Goal: Task Accomplishment & Management: Manage account settings

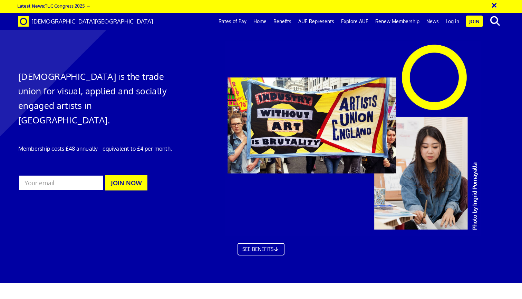
scroll to position [0, 5]
click at [448, 23] on link "Log in" at bounding box center [452, 21] width 20 height 17
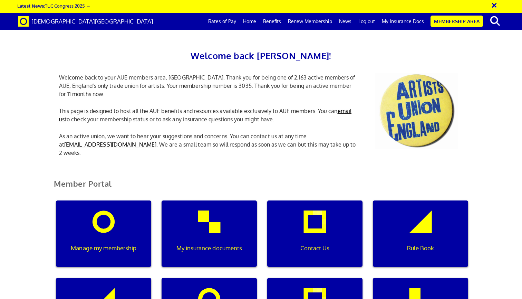
click at [303, 19] on link "Renew Membership" at bounding box center [309, 21] width 51 height 17
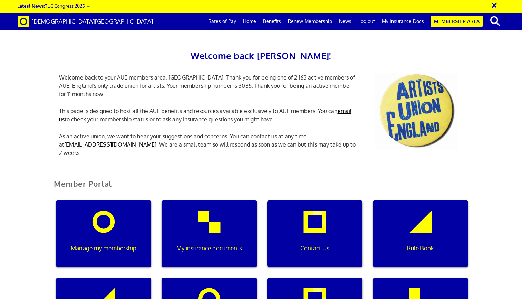
click at [107, 200] on div "Manage my membership" at bounding box center [103, 233] width 95 height 66
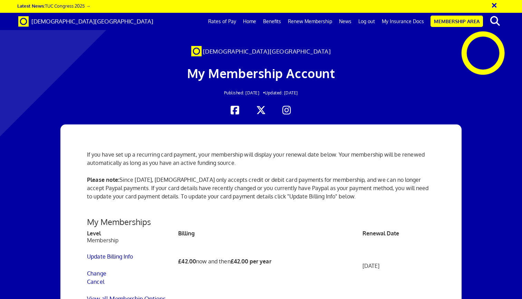
scroll to position [154, 0]
click at [100, 270] on link "Change" at bounding box center [96, 273] width 19 height 7
click at [97, 278] on link "Cancel" at bounding box center [95, 281] width 17 height 7
